Goal: Transaction & Acquisition: Purchase product/service

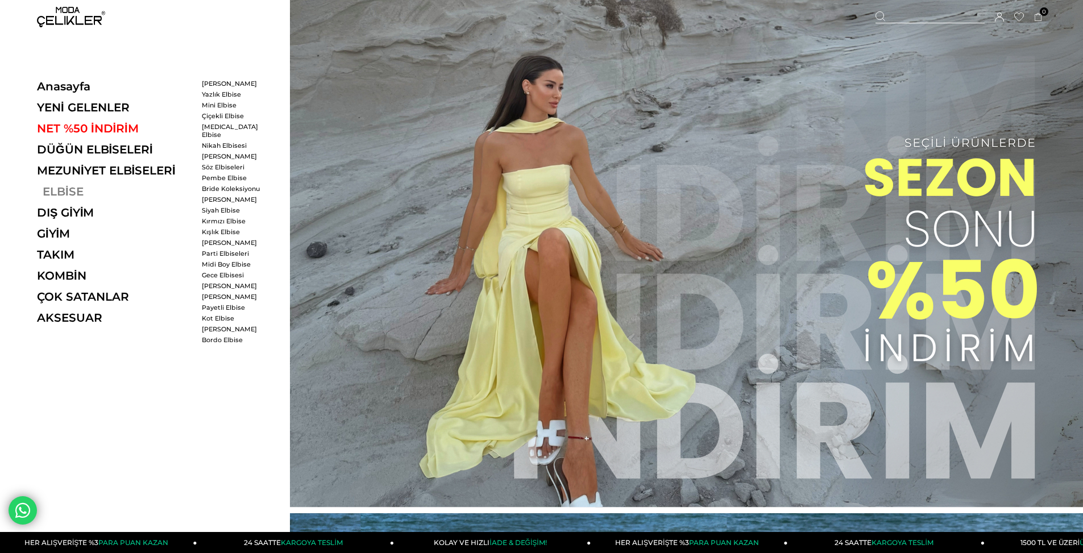
click at [76, 189] on link "ELBİSE" at bounding box center [115, 192] width 156 height 14
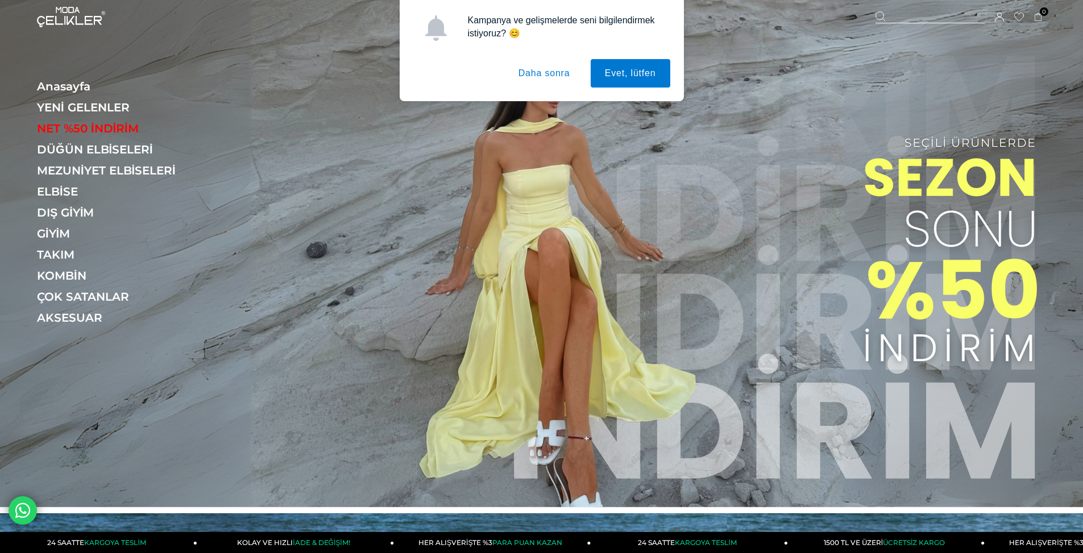
click at [530, 69] on button "Daha sonra" at bounding box center [544, 73] width 80 height 28
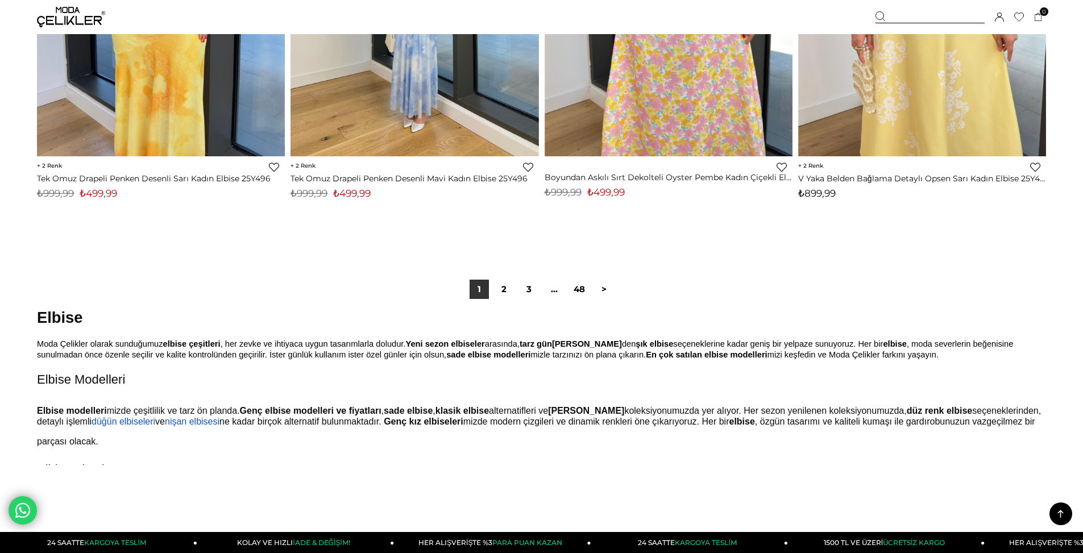
scroll to position [8537, 0]
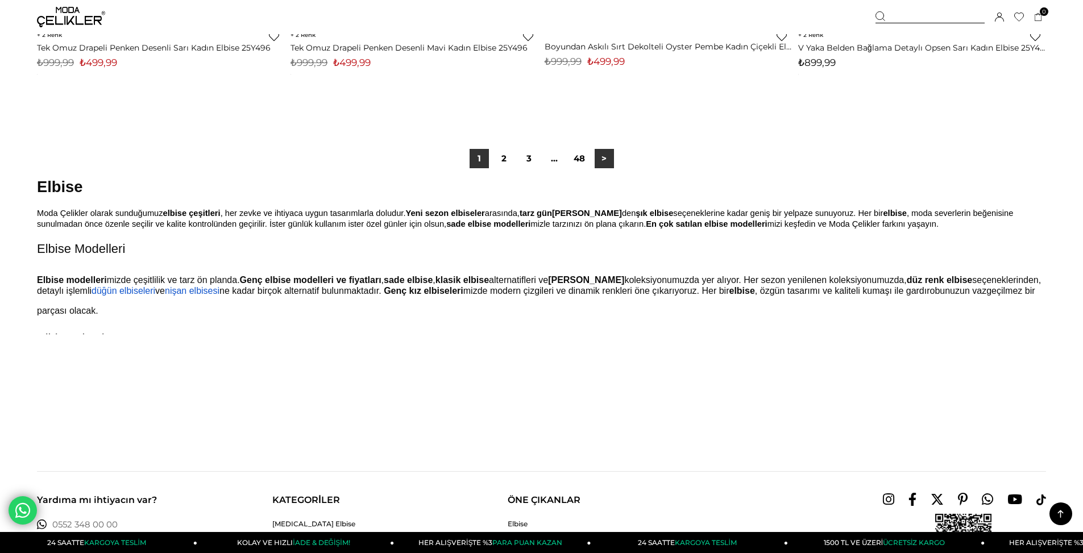
click at [600, 155] on link ">" at bounding box center [604, 158] width 19 height 19
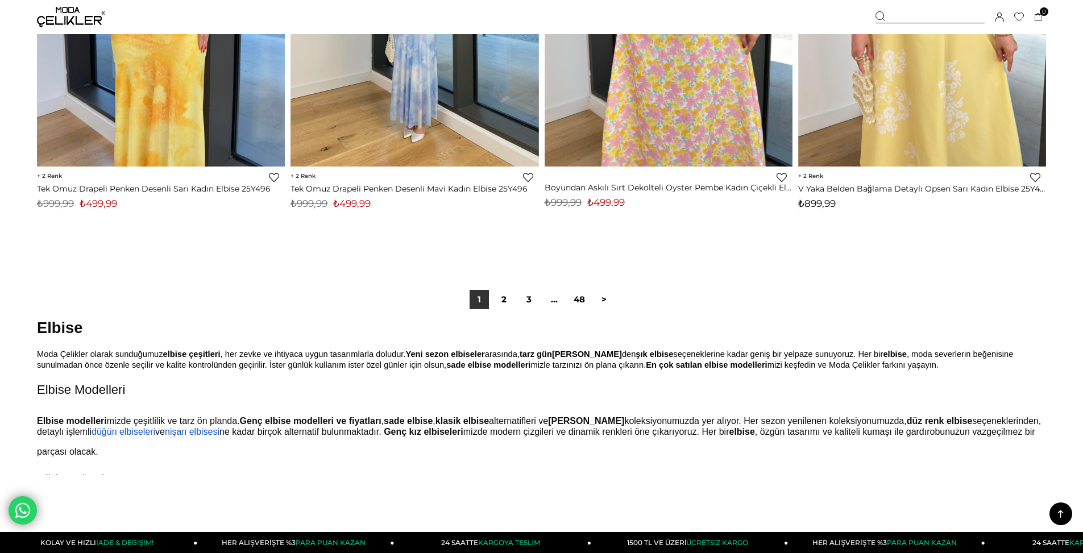
scroll to position [8194, 0]
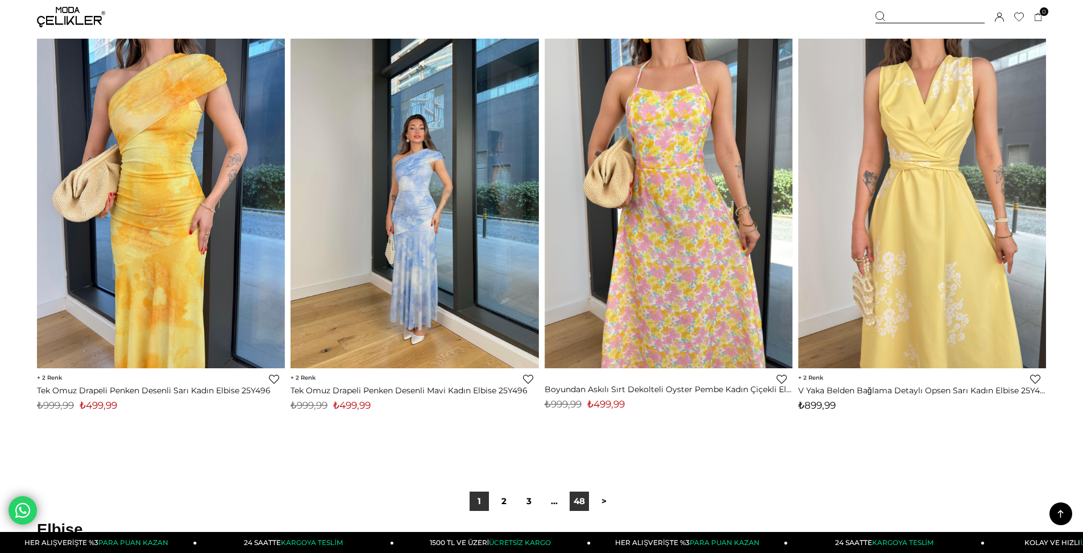
click at [583, 500] on link "48" at bounding box center [579, 501] width 19 height 19
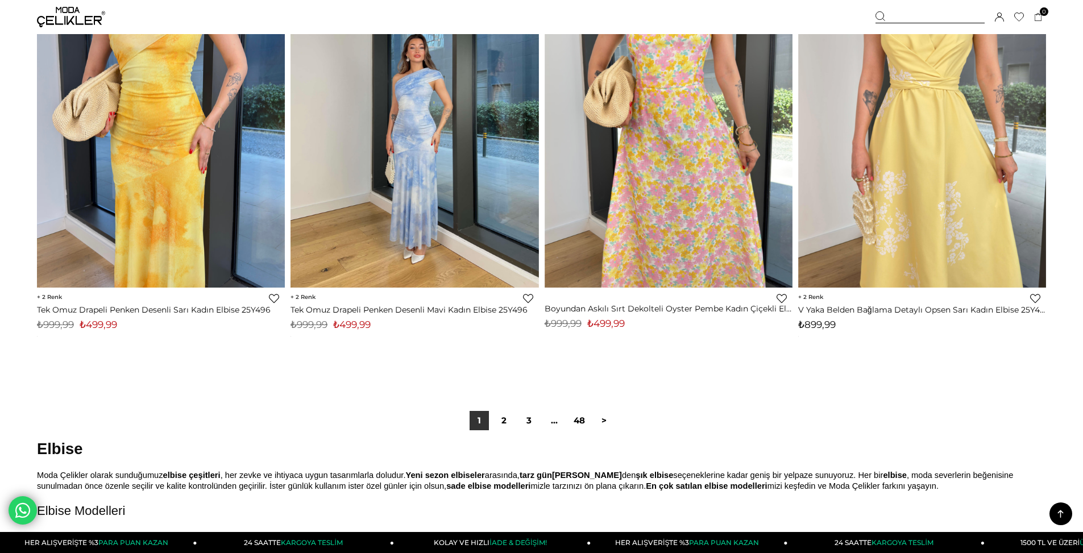
scroll to position [8456, 0]
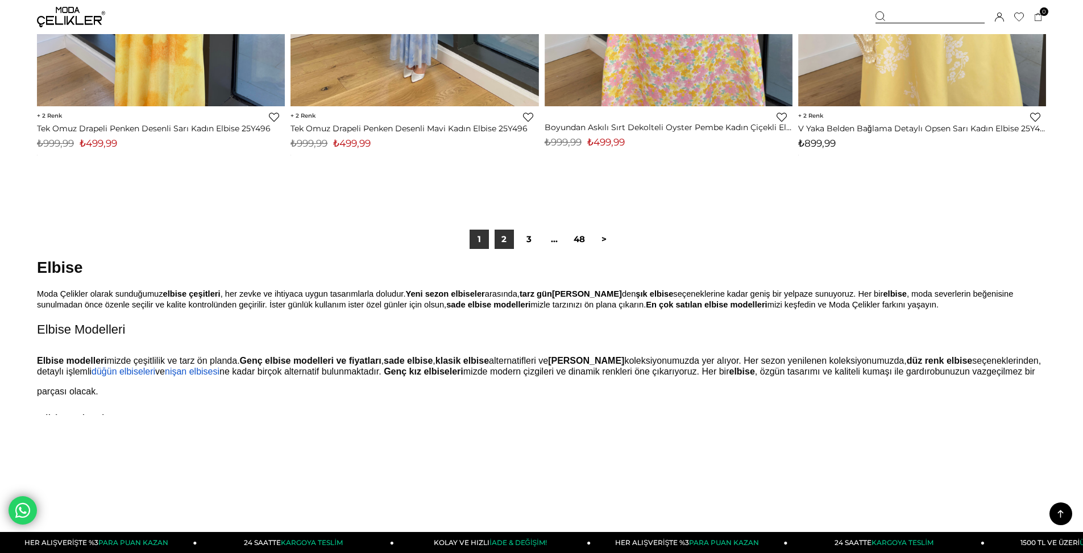
click at [509, 238] on link "2" at bounding box center [504, 239] width 19 height 19
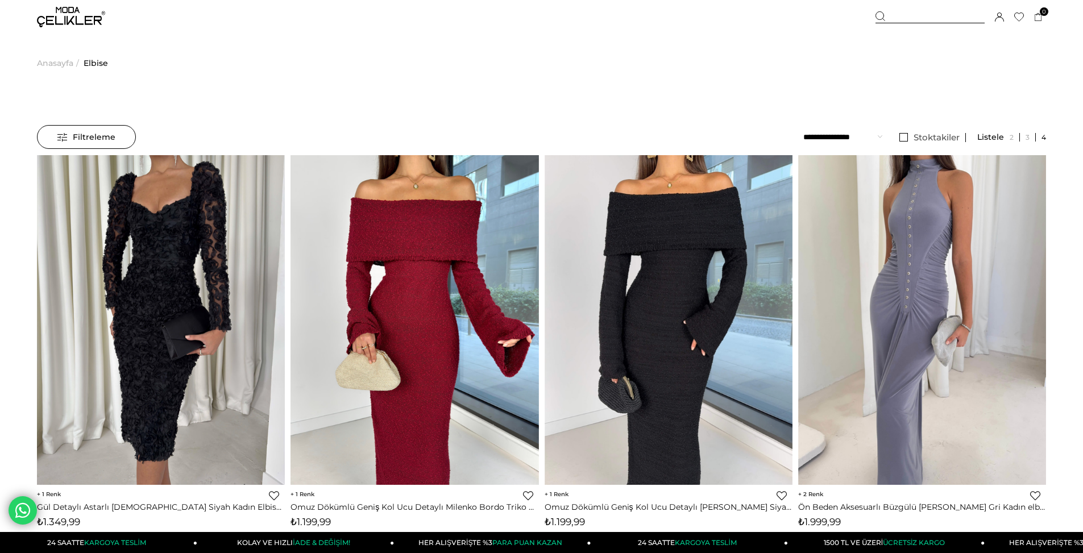
click at [903, 14] on div at bounding box center [929, 17] width 109 height 12
click at [880, 13] on icon at bounding box center [880, 16] width 10 height 10
click at [883, 15] on icon at bounding box center [880, 16] width 10 height 10
click at [900, 18] on div at bounding box center [929, 17] width 109 height 12
click at [898, 18] on div at bounding box center [929, 17] width 109 height 12
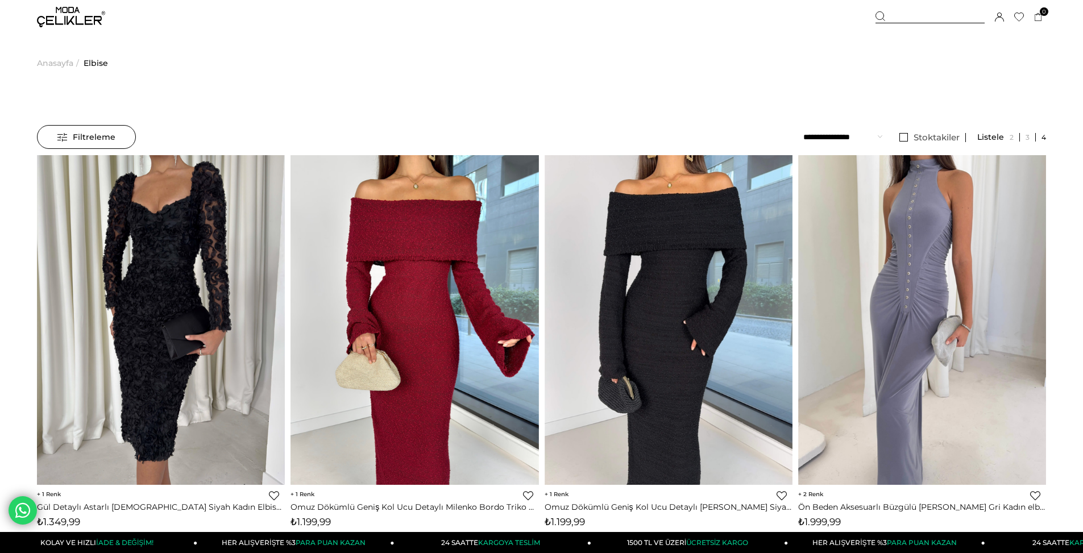
click at [923, 13] on div at bounding box center [929, 17] width 109 height 12
drag, startPoint x: 240, startPoint y: 53, endPoint x: 240, endPoint y: 73, distance: 19.9
click at [243, 53] on input "text" at bounding box center [541, 56] width 878 height 23
type input "**********"
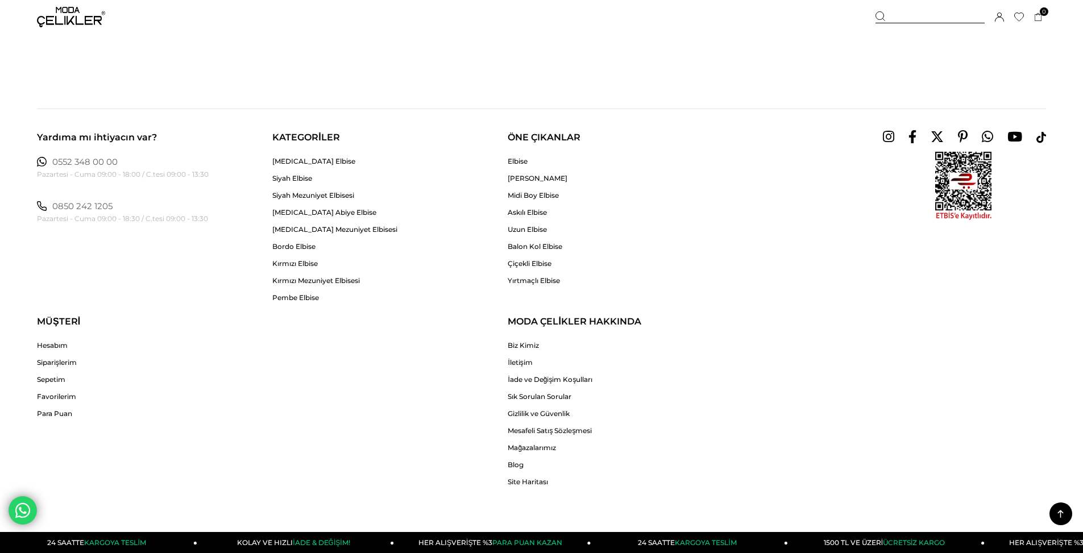
scroll to position [2859, 0]
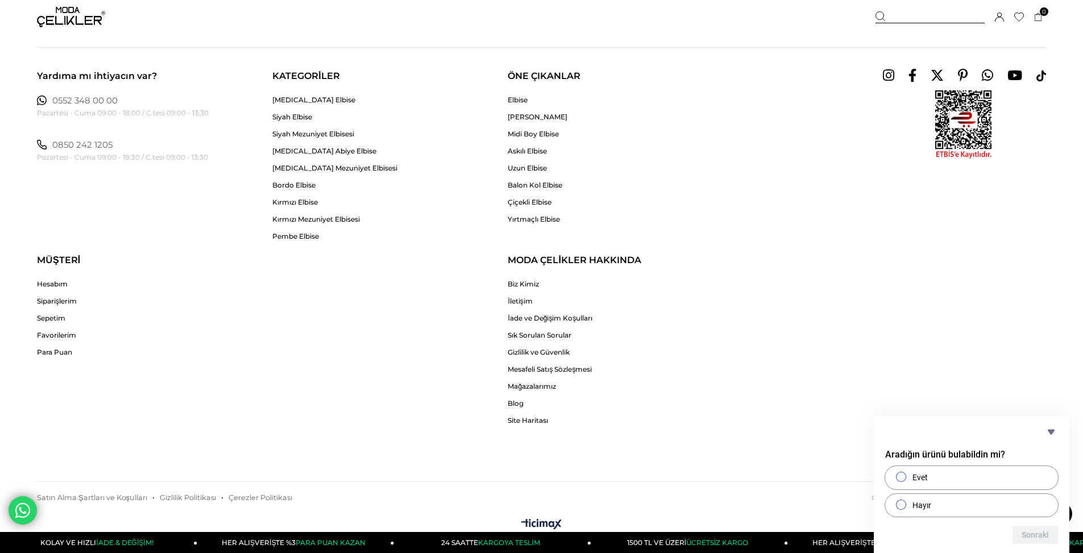
click at [526, 139] on ul "Elbise Abiye Elbise Midi Boy Elbise Askılı Elbise Uzun Elbise Balon Kol Elbise …" at bounding box center [538, 159] width 60 height 128
click at [527, 134] on link "Midi Boy Elbise" at bounding box center [538, 134] width 60 height 9
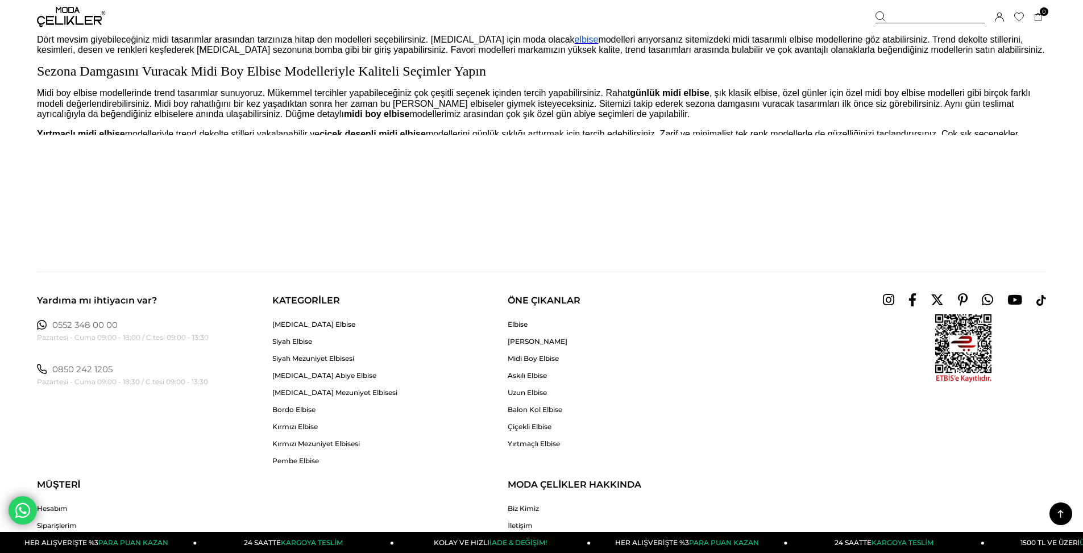
scroll to position [8804, 0]
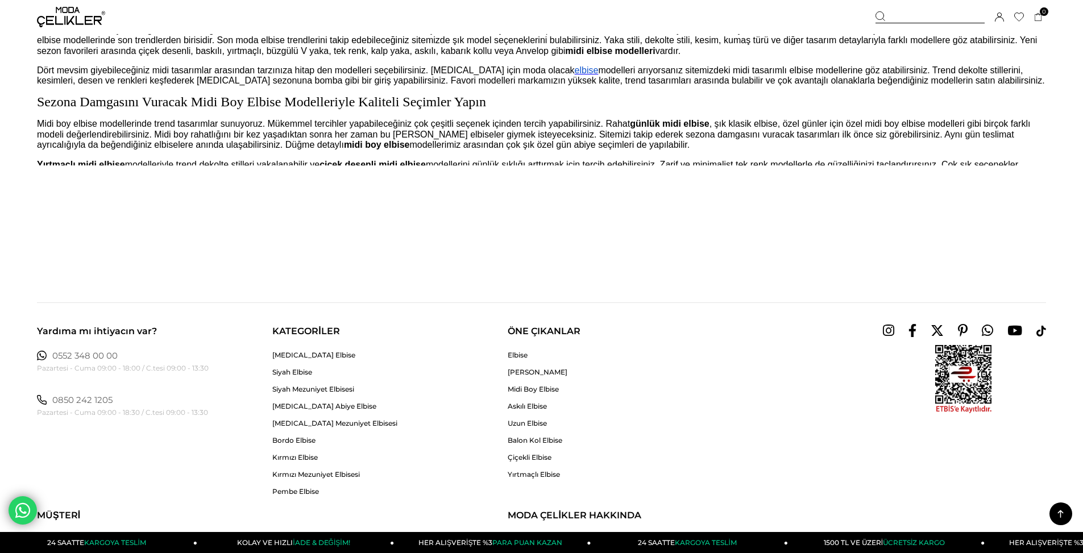
click at [64, 16] on img at bounding box center [71, 17] width 68 height 20
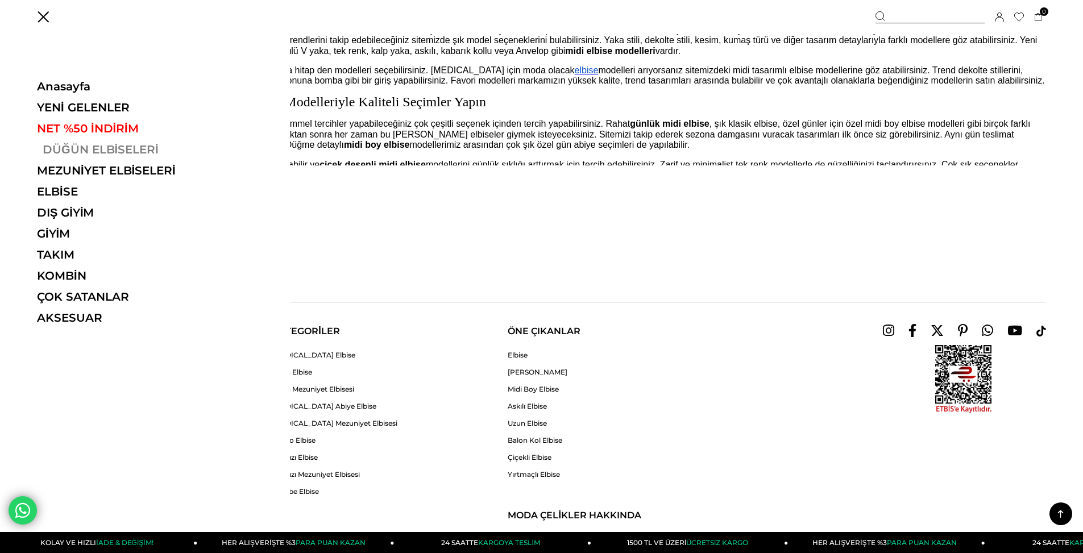
click at [99, 153] on link "DÜĞÜN ELBİSELERİ" at bounding box center [115, 150] width 156 height 14
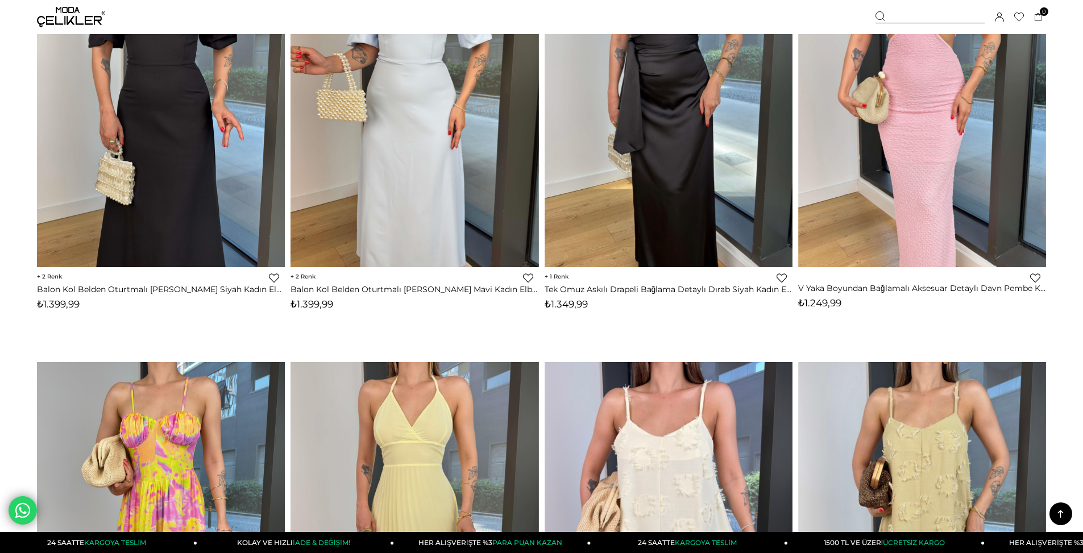
scroll to position [1850, 0]
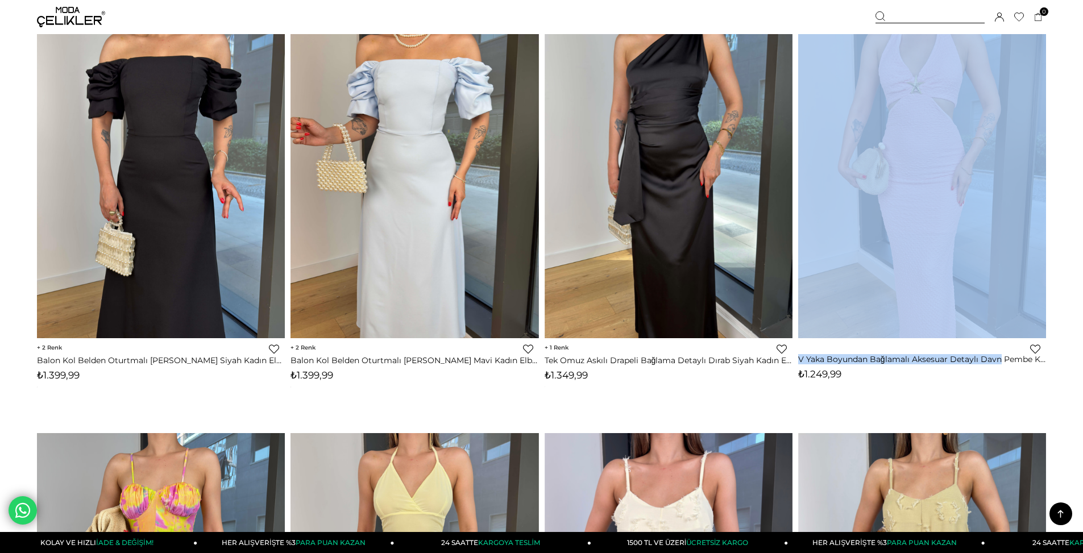
drag, startPoint x: 796, startPoint y: 357, endPoint x: 1001, endPoint y: 359, distance: 205.2
click at [1001, 359] on div "‹ › Favorilere Ekle Moda Celikler V Yaka Boyundan Bağlamalı Aksesuar Detaylı Da…" at bounding box center [922, 221] width 254 height 425
copy div "‹ › Favorilere Ekle Moda Celikler V Yaka Boyundan Bağlamalı Aksesuar Detaylı Da…"
click at [876, 15] on icon at bounding box center [880, 16] width 10 height 10
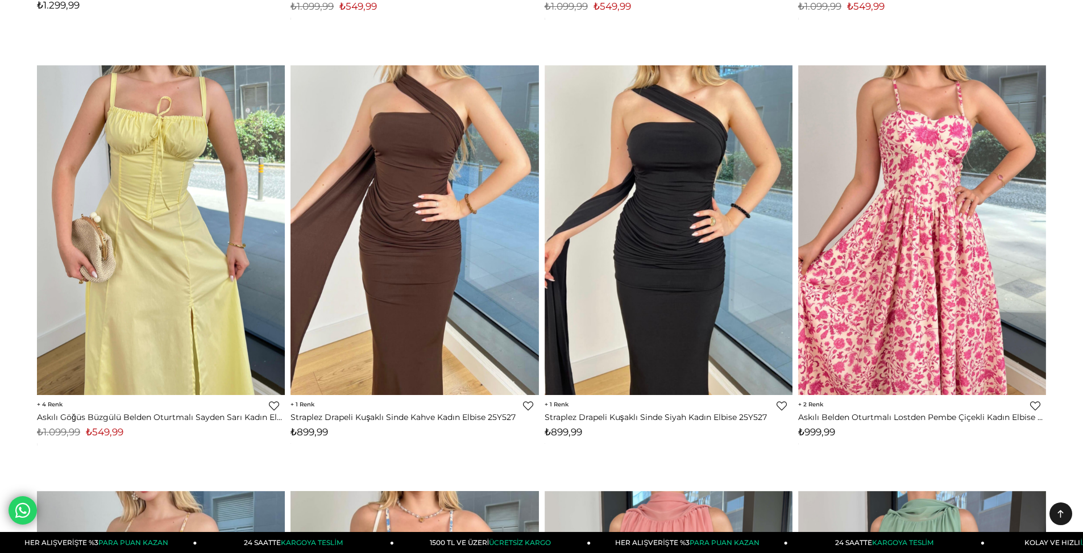
scroll to position [0, 0]
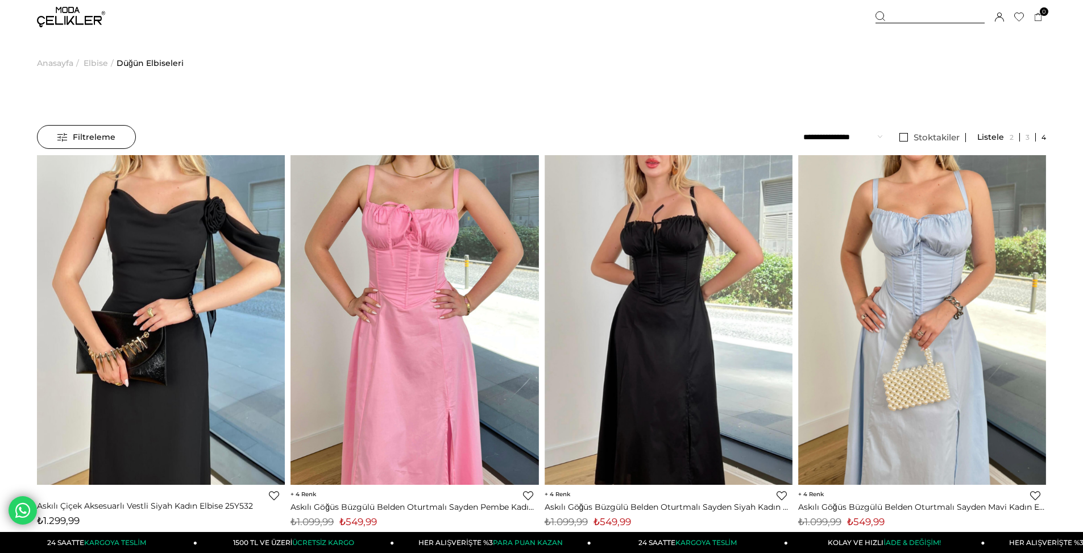
click at [883, 9] on div "Sepetim 0 Ürün Sepetinizde ürün bulunmamaktadır. Genel Toplam : Sepetim SİPARİŞ…" at bounding box center [960, 17] width 171 height 34
click at [905, 10] on div "Sepetim 0 Ürün Sepetinizde ürün bulunmamaktadır. Genel Toplam : Sepetim SİPARİŞ…" at bounding box center [960, 17] width 171 height 34
click at [905, 15] on div at bounding box center [929, 17] width 109 height 12
click at [687, 59] on input "text" at bounding box center [541, 56] width 878 height 23
paste input "**********"
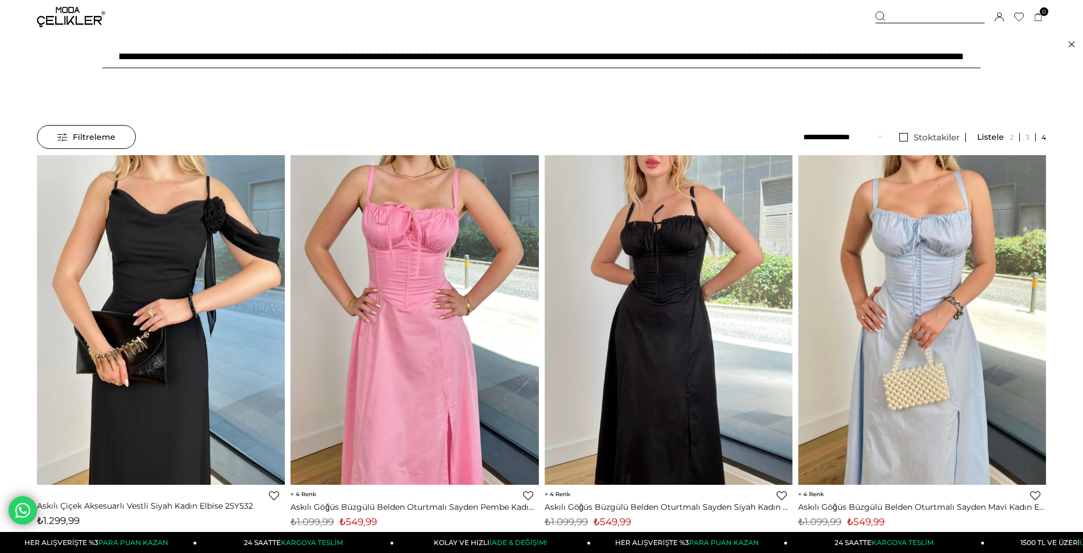
scroll to position [0, 429]
drag, startPoint x: 967, startPoint y: 56, endPoint x: 441, endPoint y: 57, distance: 525.8
click at [433, 59] on input "**********" at bounding box center [541, 56] width 878 height 23
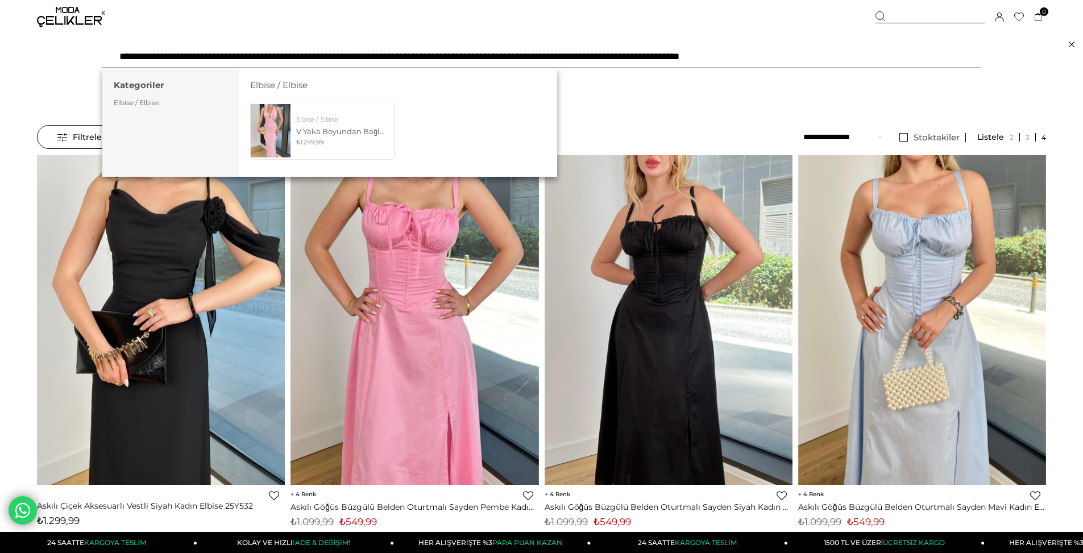
drag, startPoint x: 873, startPoint y: 52, endPoint x: 582, endPoint y: 44, distance: 291.1
click at [582, 44] on div "**********" at bounding box center [541, 56] width 1083 height 45
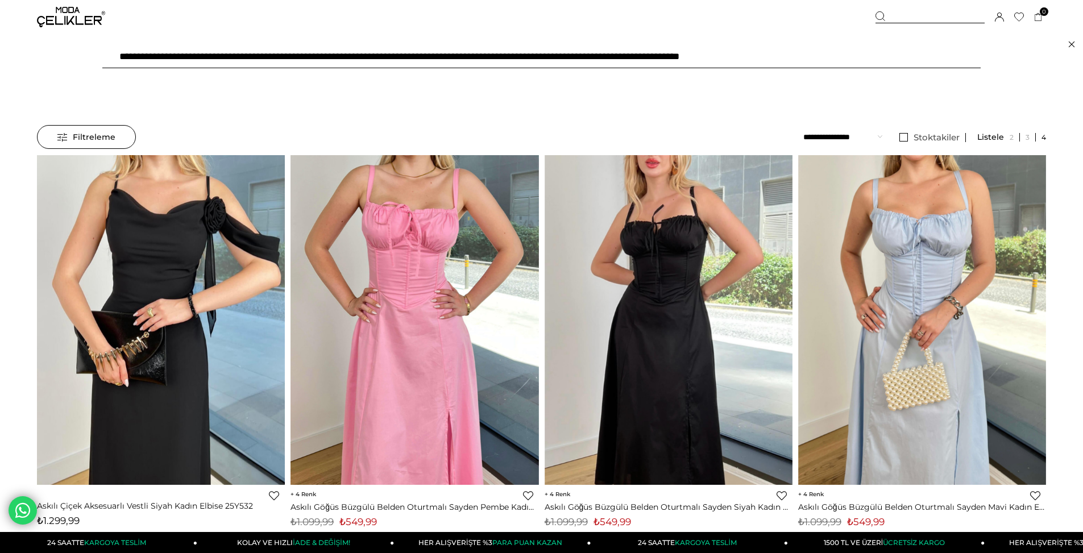
click at [883, 57] on input "**********" at bounding box center [541, 56] width 878 height 23
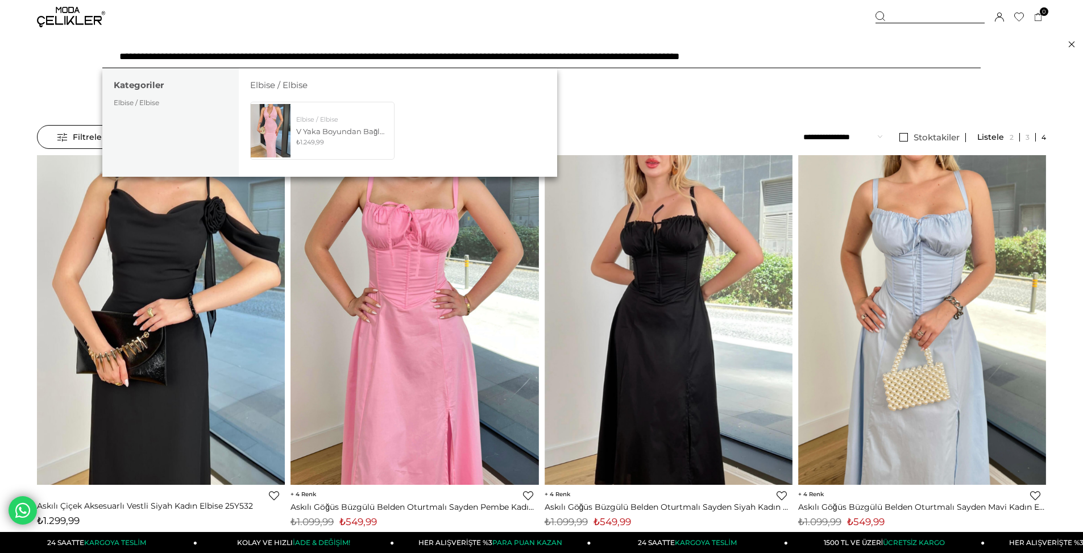
drag, startPoint x: 873, startPoint y: 57, endPoint x: 476, endPoint y: 56, distance: 396.8
click at [476, 56] on input "**********" at bounding box center [541, 56] width 878 height 23
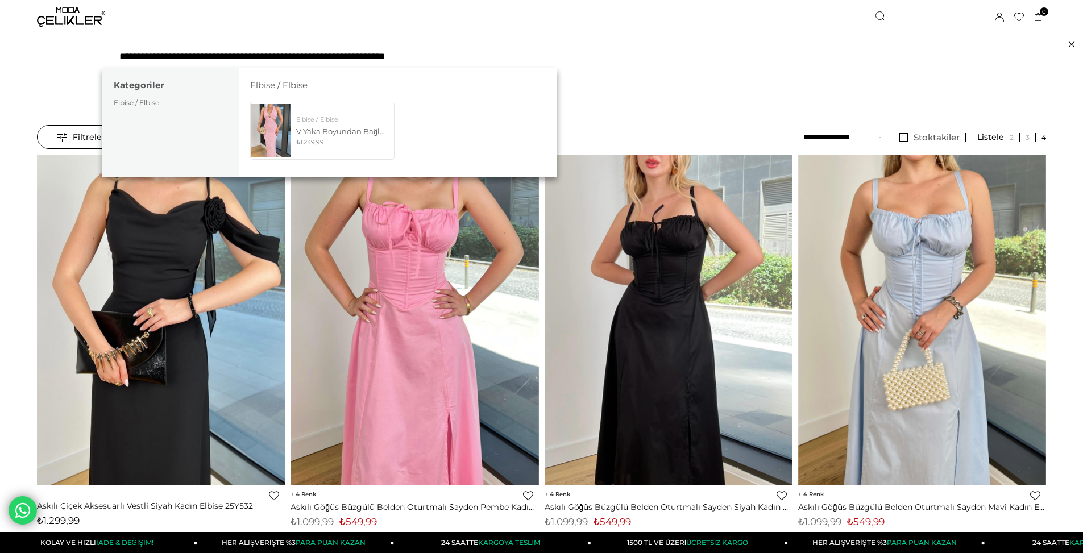
type input "**********"
click at [530, 33] on div "Menü Üye Girişi Üye Ol Hesabım Çıkış Yap Sepetim Favorilerim Yardım Sepetim 0 Ü…" at bounding box center [541, 17] width 1009 height 34
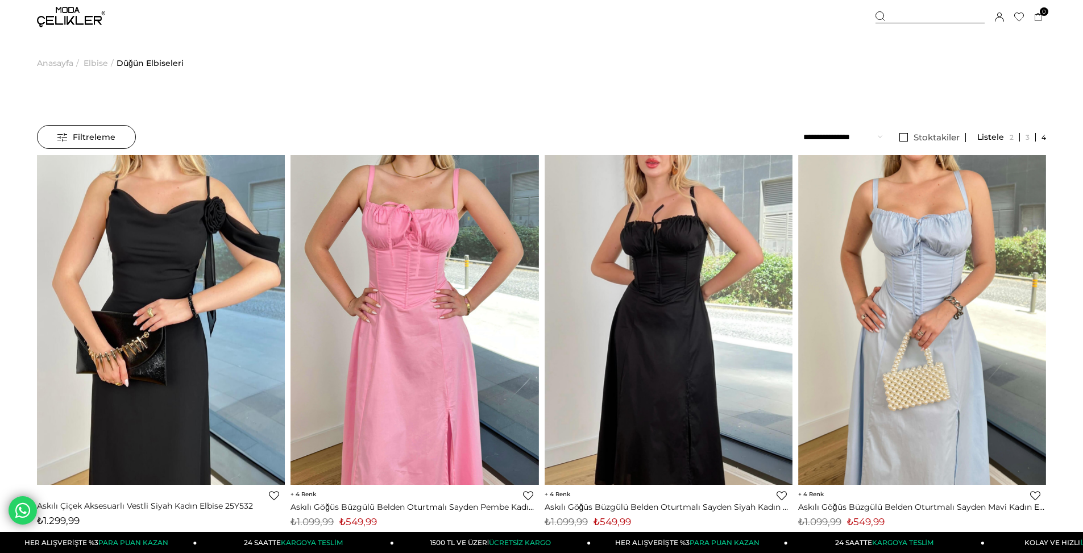
click at [923, 13] on div at bounding box center [929, 17] width 109 height 12
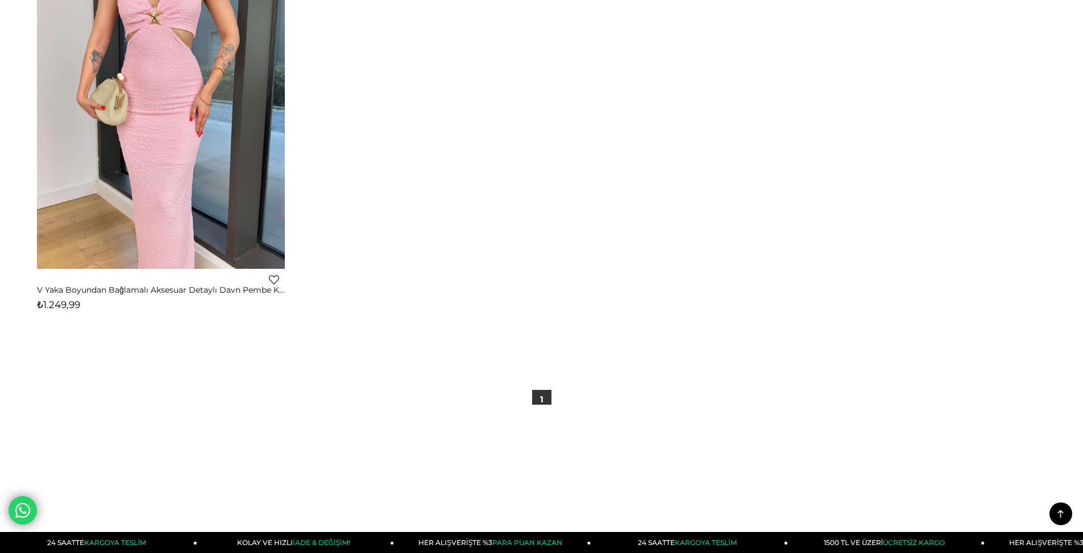
scroll to position [82, 0]
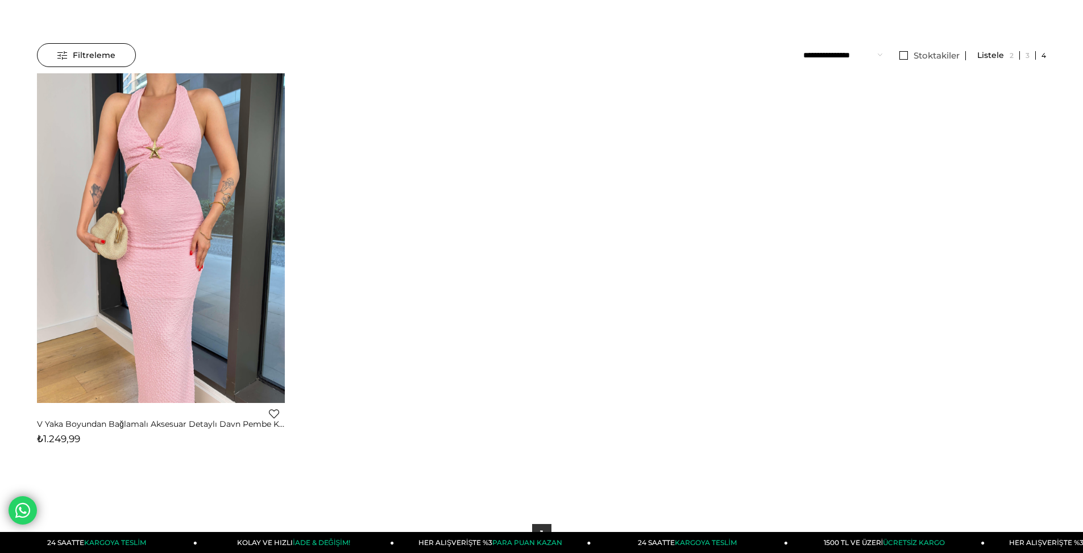
click at [215, 219] on img at bounding box center [162, 238] width 248 height 330
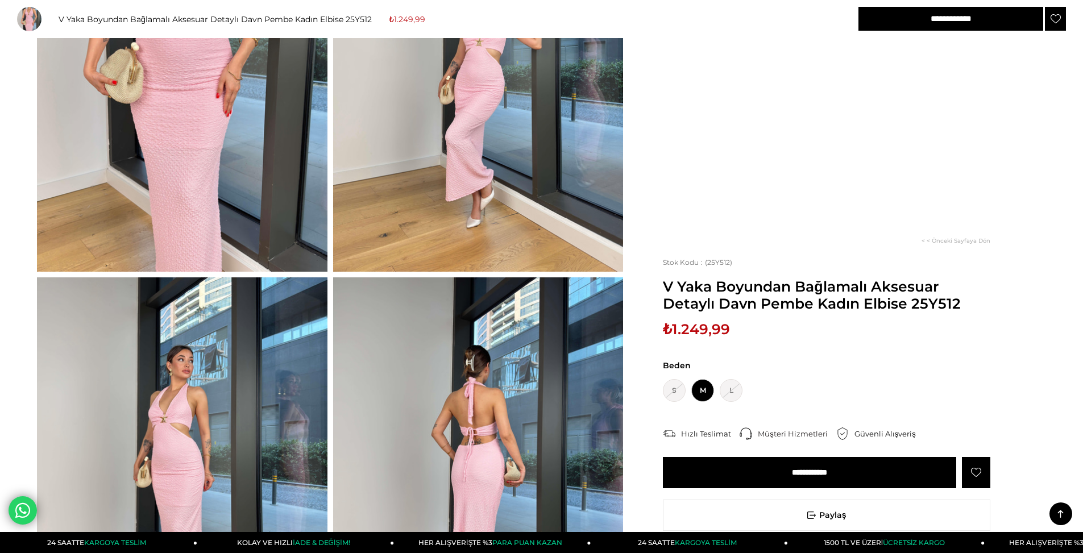
scroll to position [65, 0]
